Goal: Task Accomplishment & Management: Manage account settings

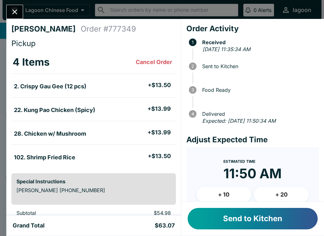
click at [250, 223] on button "Send to Kitchen" at bounding box center [252, 218] width 130 height 21
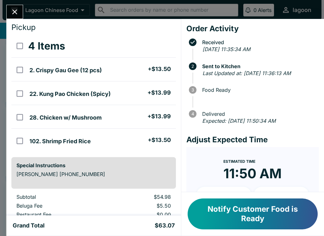
scroll to position [22, 0]
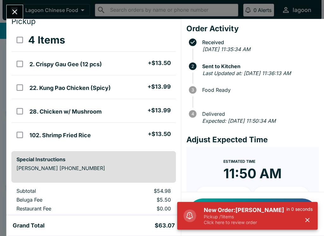
click at [226, 208] on h5 "New Order: [PERSON_NAME]" at bounding box center [244, 211] width 82 height 8
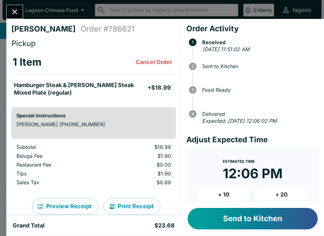
click at [254, 223] on button "Send to Kitchen" at bounding box center [252, 218] width 130 height 21
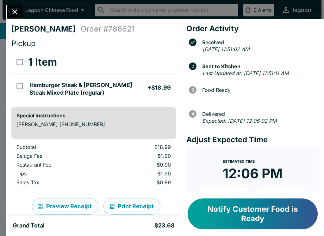
click at [16, 12] on icon "Close" at bounding box center [14, 12] width 9 height 9
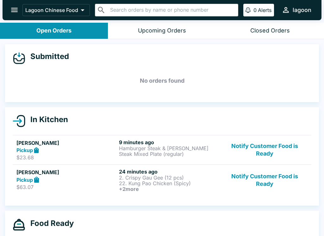
click at [137, 184] on p "22. Kung Pao Chicken (Spicy)" at bounding box center [169, 184] width 100 height 6
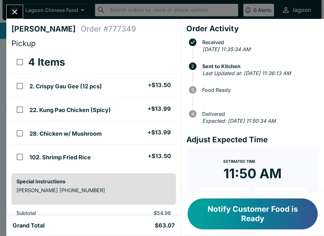
click at [241, 213] on button "Notify Customer Food is Ready" at bounding box center [252, 214] width 130 height 31
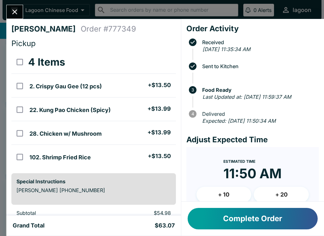
click at [13, 3] on div "[PERSON_NAME] Order # 777349 Pickup 4 Items 2. Crispy Gau Gee (12 pcs) + $13.50…" at bounding box center [162, 118] width 324 height 236
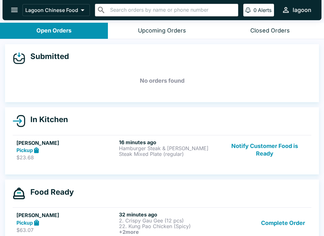
click at [15, 11] on icon "open drawer" at bounding box center [14, 10] width 9 height 9
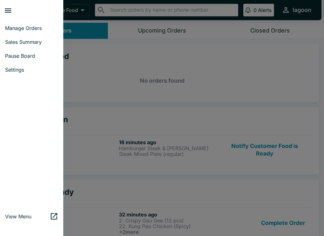
click at [142, 70] on div at bounding box center [162, 118] width 324 height 236
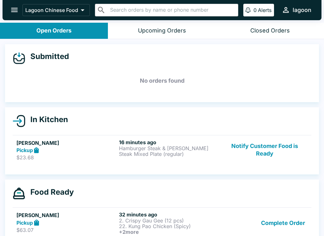
click at [83, 155] on p "$23.68" at bounding box center [66, 158] width 100 height 6
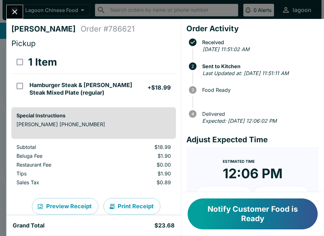
click at [248, 215] on button "Notify Customer Food is Ready" at bounding box center [252, 214] width 130 height 31
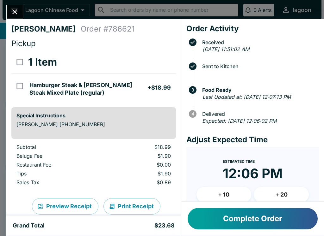
click at [273, 225] on button "Complete Order" at bounding box center [252, 218] width 130 height 21
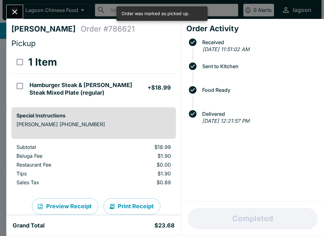
click at [8, 10] on button "Close" at bounding box center [15, 12] width 16 height 14
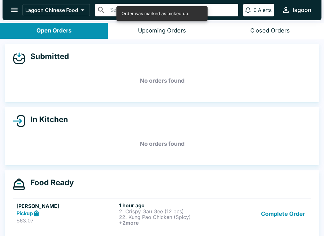
click at [87, 205] on h5 "[PERSON_NAME]" at bounding box center [66, 207] width 100 height 8
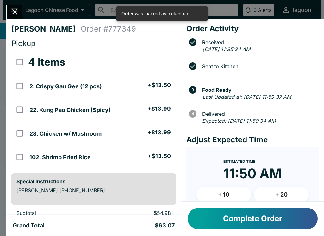
click at [235, 216] on button "Complete Order" at bounding box center [252, 218] width 130 height 21
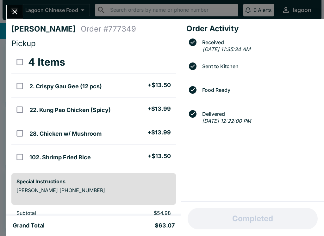
click at [19, 7] on button "Close" at bounding box center [15, 12] width 16 height 14
